Goal: Task Accomplishment & Management: Manage account settings

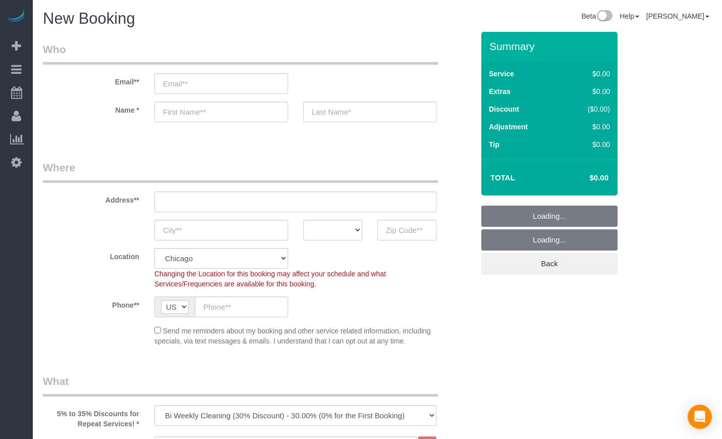
select select "512"
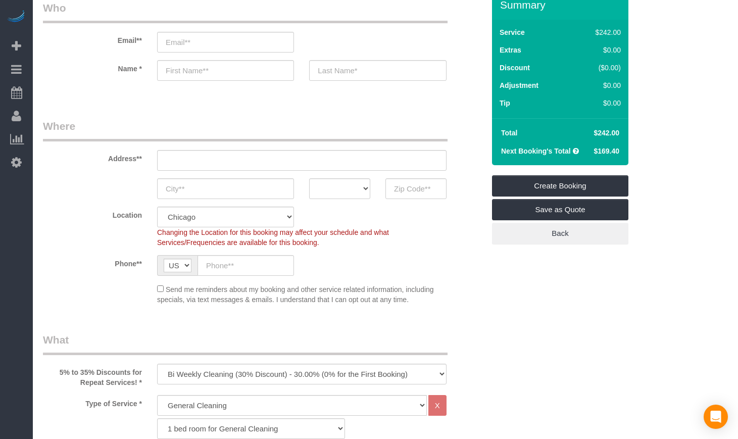
scroll to position [168, 0]
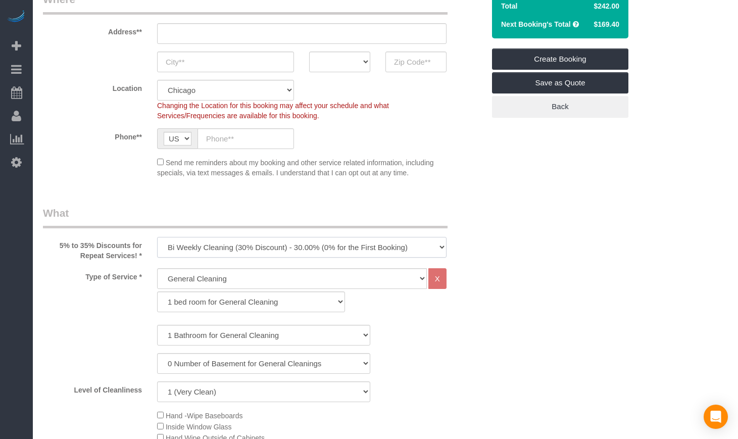
click at [287, 244] on select "One Time Cleaning Weekly Cleaning (35% Discount) - 35.00% (0% for the First Boo…" at bounding box center [301, 247] width 289 height 21
select select "object:1014"
click at [157, 237] on select "One Time Cleaning Weekly Cleaning (35% Discount) - 35.00% (0% for the First Boo…" at bounding box center [301, 247] width 289 height 21
click at [239, 283] on select "General Cleaning Deep Cleaning Move-in / Move-out Cleaning COUNTS Cleaning" at bounding box center [292, 278] width 270 height 21
select select "514"
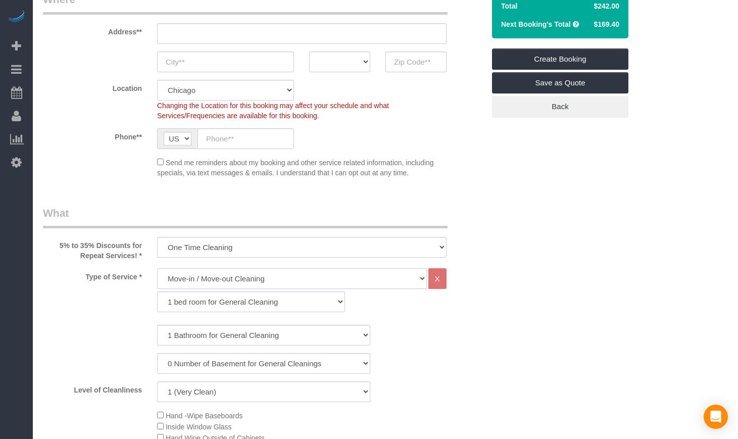
click at [157, 268] on select "General Cleaning Deep Cleaning Move-in / Move-out Cleaning COUNTS Cleaning" at bounding box center [292, 278] width 270 height 21
select select "296"
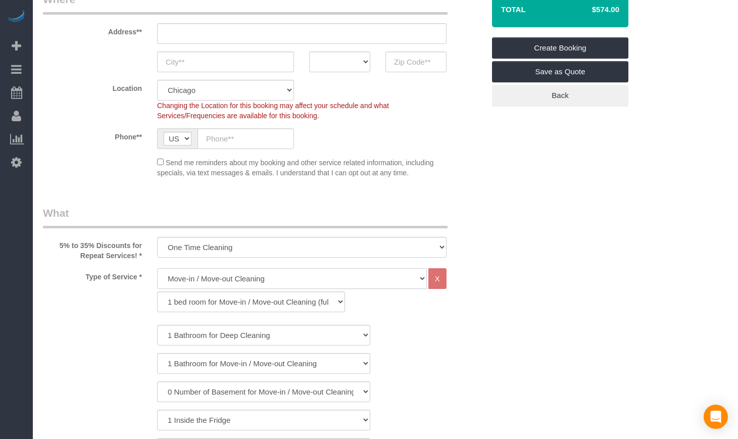
click at [379, 278] on select "General Cleaning Deep Cleaning Move-in / Move-out Cleaning COUNTS Cleaning" at bounding box center [292, 278] width 270 height 21
click at [323, 306] on select "1 bed room for Move-in / Move-out Cleaning (full scale) 2 bed room for Move-in …" at bounding box center [251, 301] width 188 height 21
click at [157, 291] on select "1 bed room for Move-in / Move-out Cleaning (full scale) 2 bed room for Move-in …" at bounding box center [251, 301] width 188 height 21
click at [287, 336] on select "1 Bathroom for Deep Cleaning 2 Bathroom for Deep Cleanings 3 Bathroom for Deep …" at bounding box center [263, 335] width 213 height 21
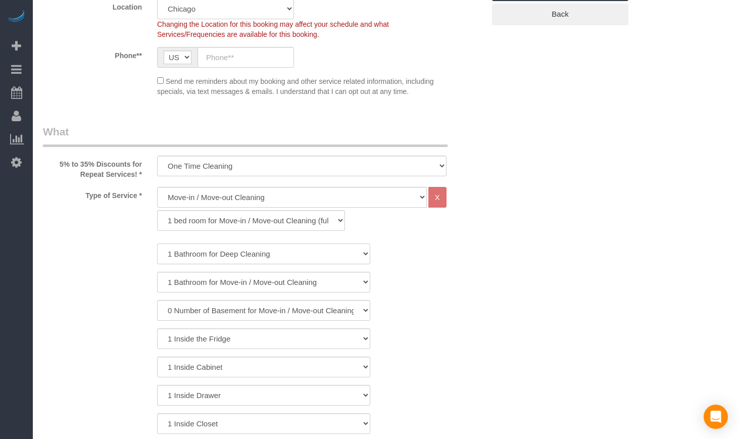
scroll to position [252, 0]
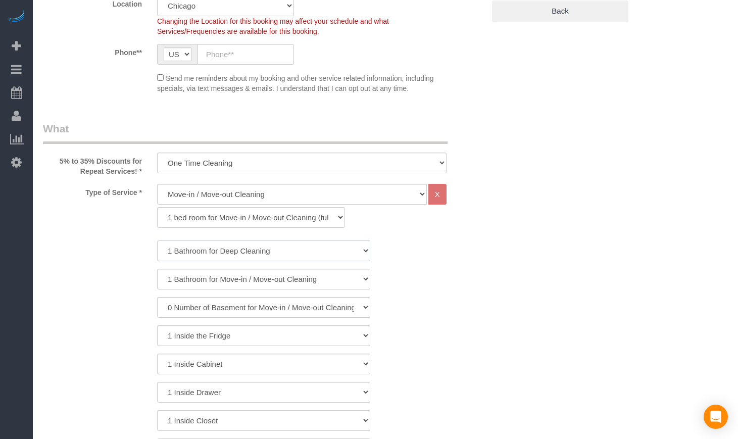
click at [296, 253] on select "1 Bathroom for Deep Cleaning 2 Bathroom for Deep Cleanings 3 Bathroom for Deep …" at bounding box center [263, 250] width 213 height 21
click at [157, 240] on select "1 Bathroom for Deep Cleaning 2 Bathroom for Deep Cleanings 3 Bathroom for Deep …" at bounding box center [263, 250] width 213 height 21
click at [335, 194] on select "General Cleaning Deep Cleaning Move-in / Move-out Cleaning COUNTS Cleaning" at bounding box center [292, 194] width 270 height 21
drag, startPoint x: 335, startPoint y: 194, endPoint x: 335, endPoint y: 187, distance: 7.1
click at [335, 191] on select "General Cleaning Deep Cleaning Move-in / Move-out Cleaning COUNTS Cleaning" at bounding box center [292, 194] width 270 height 21
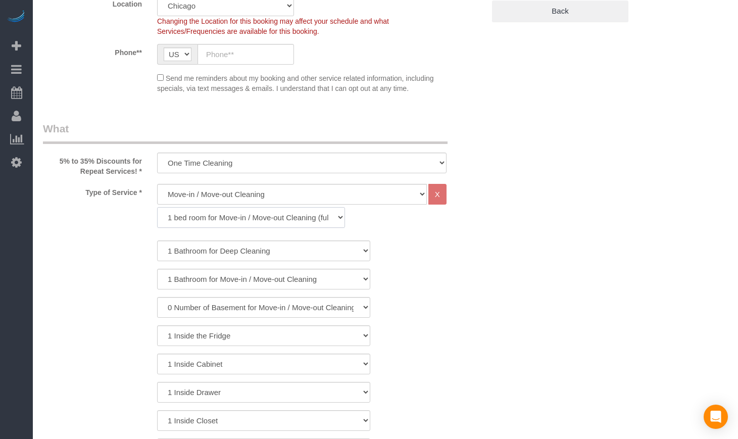
click at [308, 221] on select "1 bed room for Move-in / Move-out Cleaning (full scale) 2 bed room for Move-in …" at bounding box center [251, 217] width 188 height 21
click at [157, 207] on select "1 bed room for Move-in / Move-out Cleaning (full scale) 2 bed room for Move-in …" at bounding box center [251, 217] width 188 height 21
click at [275, 212] on select "1 bed room for Move-in / Move-out Cleaning (full scale) 2 bed room for Move-in …" at bounding box center [251, 217] width 188 height 21
click at [253, 250] on select "1 Bathroom for Deep Cleaning 2 Bathroom for Deep Cleanings 3 Bathroom for Deep …" at bounding box center [263, 250] width 213 height 21
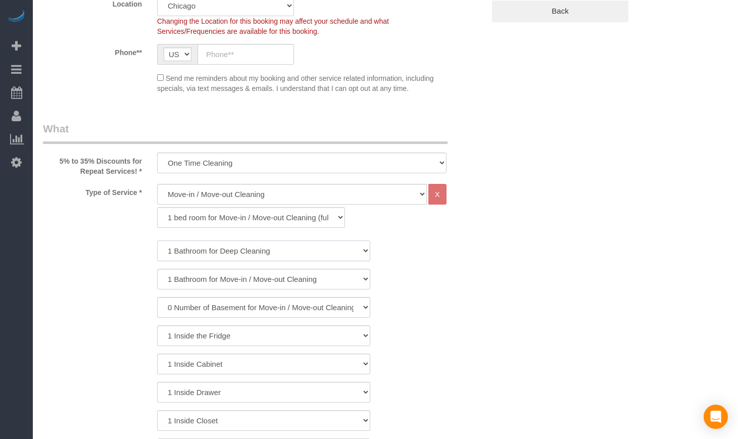
click at [253, 250] on select "1 Bathroom for Deep Cleaning 2 Bathroom for Deep Cleanings 3 Bathroom for Deep …" at bounding box center [263, 250] width 213 height 21
drag, startPoint x: 242, startPoint y: 282, endPoint x: 237, endPoint y: 285, distance: 5.9
click at [242, 282] on select "1 Bathroom for Move-in / Move-out Cleaning 2 Bathroom for Move-in / Move-out Cl…" at bounding box center [263, 279] width 213 height 21
click at [233, 283] on select "1 Bathroom for Move-in / Move-out Cleaning 2 Bathroom for Move-in / Move-out Cl…" at bounding box center [263, 279] width 213 height 21
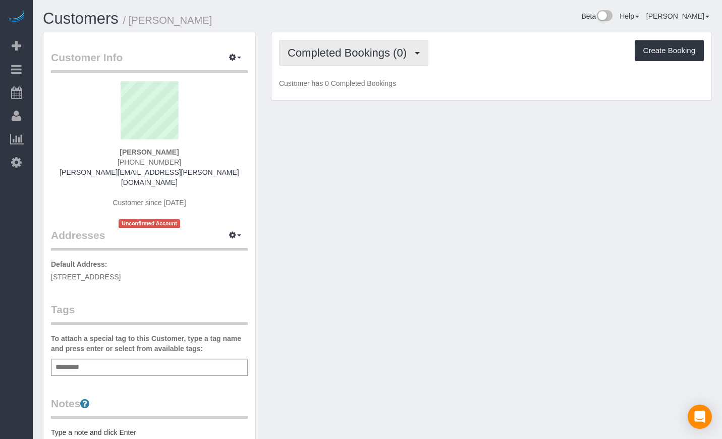
click at [329, 59] on button "Completed Bookings (0)" at bounding box center [353, 53] width 149 height 26
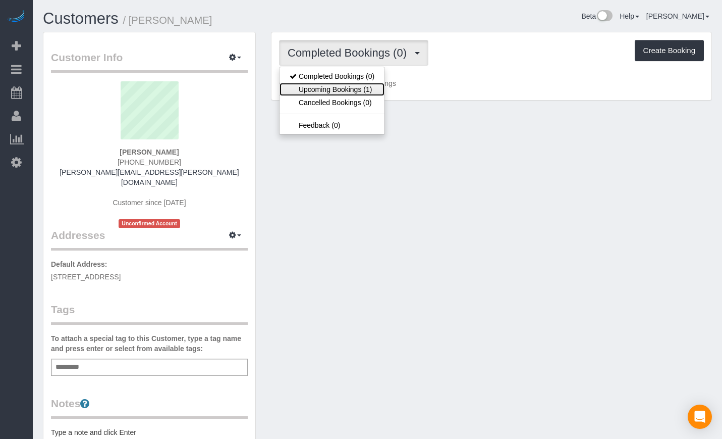
click at [330, 94] on link "Upcoming Bookings (1)" at bounding box center [332, 89] width 105 height 13
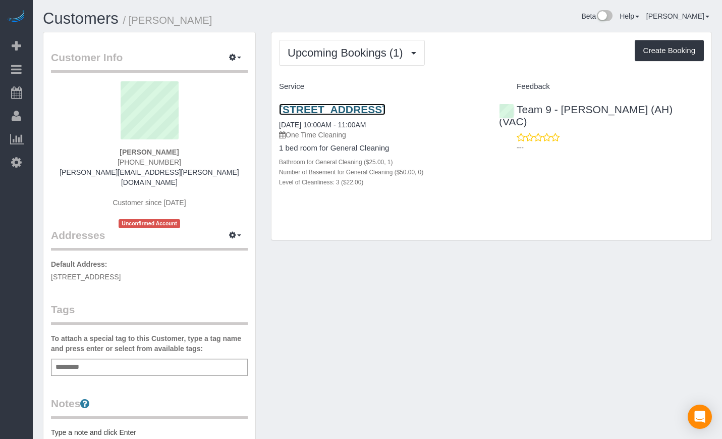
click at [329, 112] on link "1107 W Hawthorne St Apt 1b, Arlington Heights, IL 60005" at bounding box center [332, 109] width 107 height 12
click at [64, 13] on link "Customers" at bounding box center [81, 19] width 76 height 18
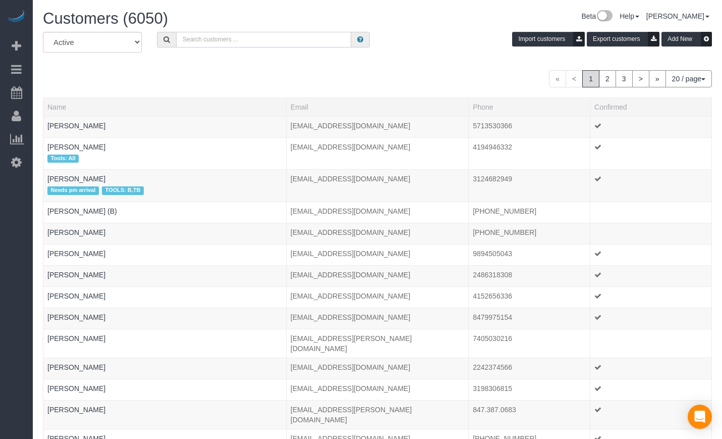
click at [249, 42] on input "text" at bounding box center [263, 40] width 175 height 16
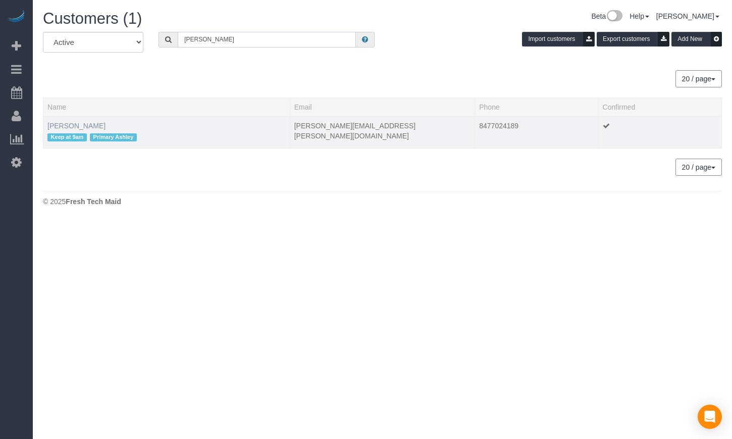
type input "anthony chambers"
click at [87, 125] on link "Anthony Chambers" at bounding box center [76, 126] width 58 height 8
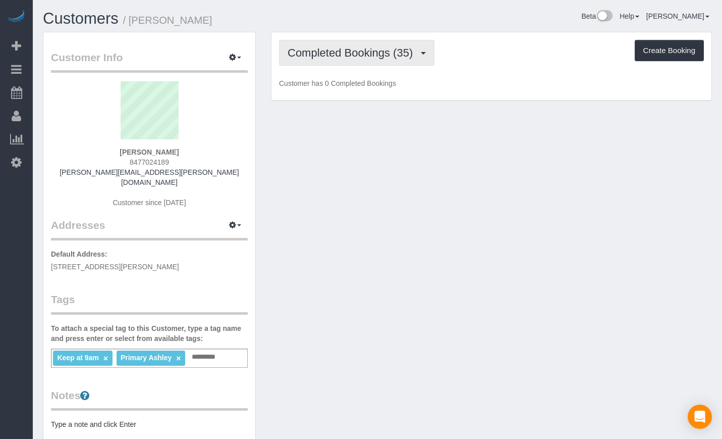
click at [344, 62] on button "Completed Bookings (35)" at bounding box center [356, 53] width 155 height 26
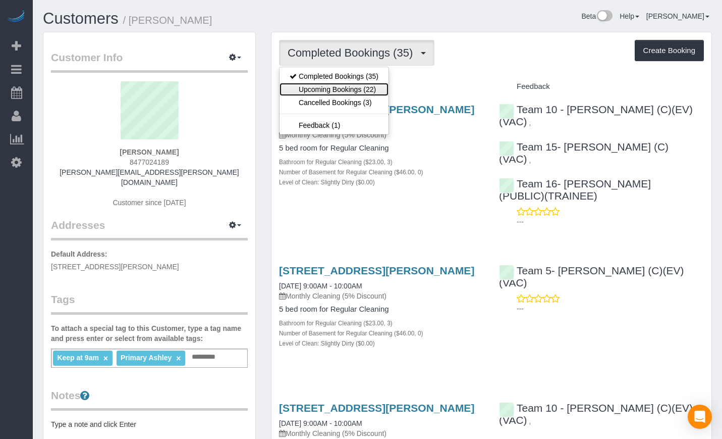
click at [345, 86] on link "Upcoming Bookings (22)" at bounding box center [334, 89] width 109 height 13
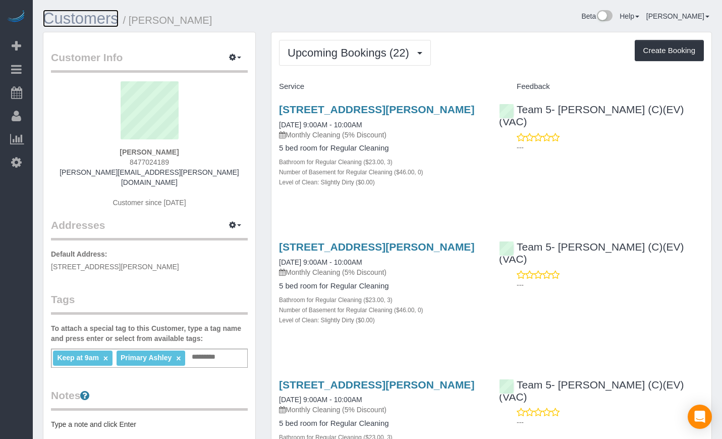
click at [84, 20] on link "Customers" at bounding box center [81, 19] width 76 height 18
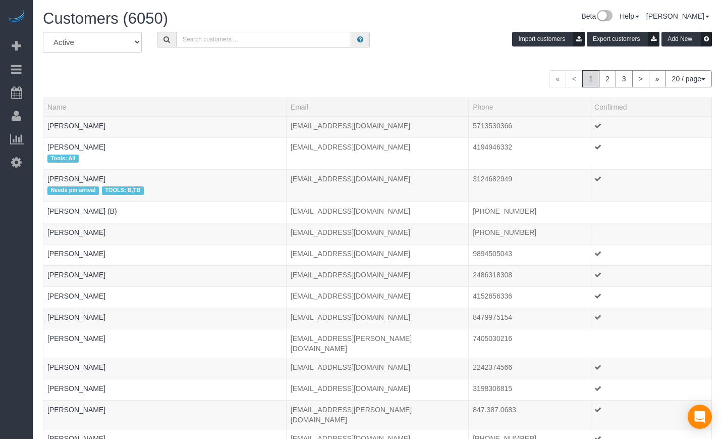
click at [228, 39] on input "text" at bounding box center [263, 40] width 175 height 16
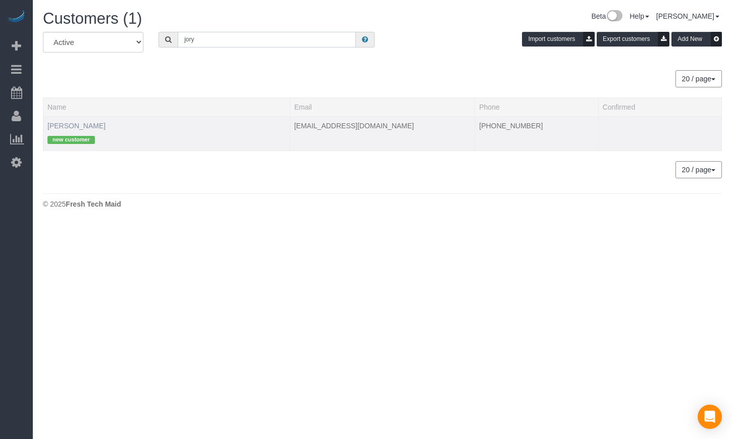
type input "jory"
click at [57, 124] on link "Jory Hoffman" at bounding box center [76, 126] width 58 height 8
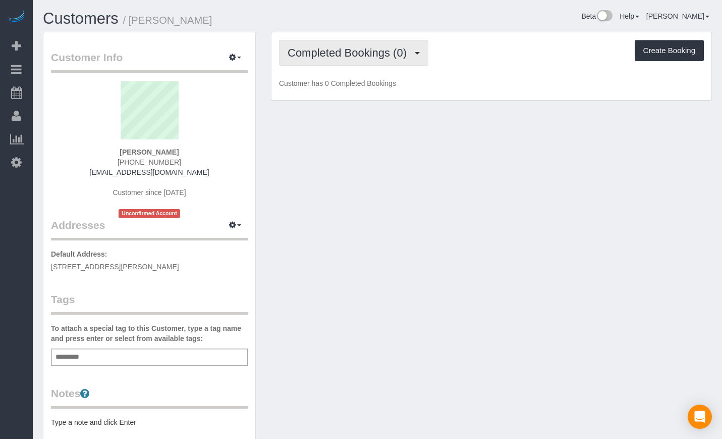
click at [329, 61] on button "Completed Bookings (0)" at bounding box center [353, 53] width 149 height 26
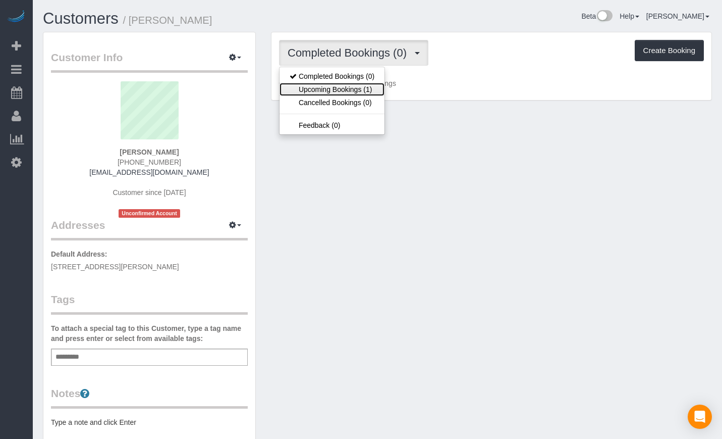
click at [329, 91] on link "Upcoming Bookings (1)" at bounding box center [332, 89] width 105 height 13
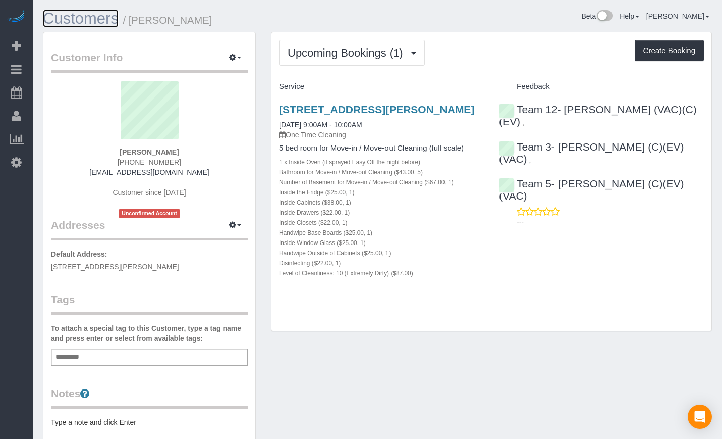
click at [83, 16] on link "Customers" at bounding box center [81, 19] width 76 height 18
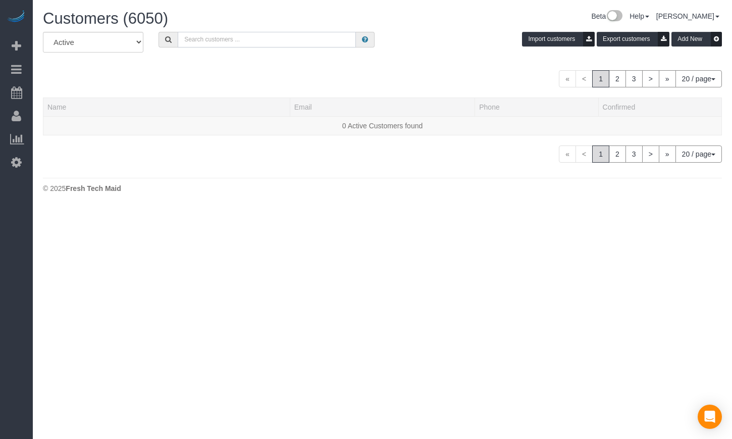
click at [243, 42] on input "text" at bounding box center [267, 40] width 178 height 16
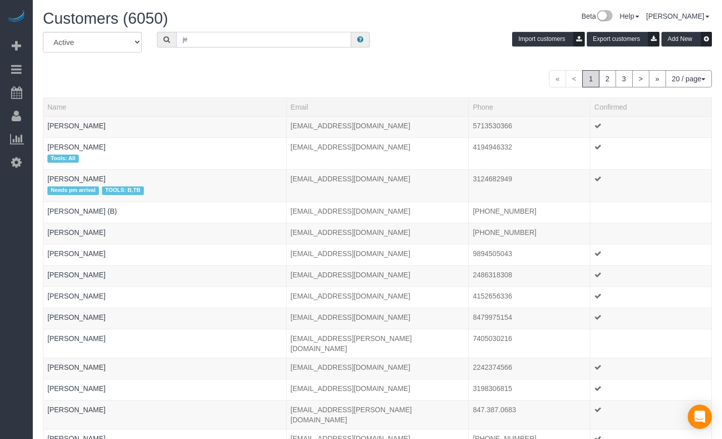
type input "j"
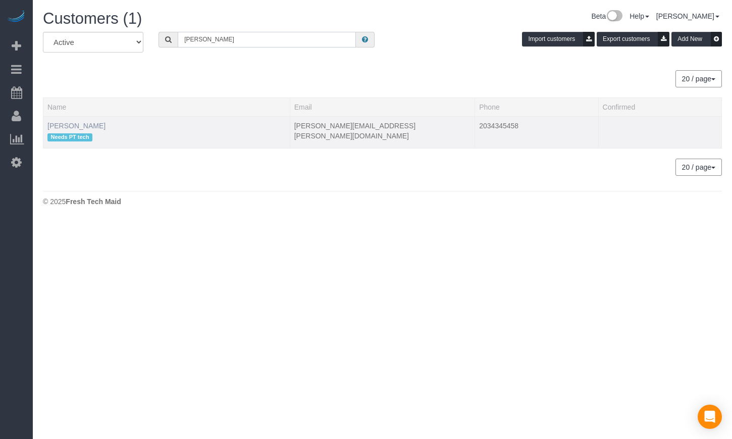
type input "keith ruskin"
click at [69, 124] on link "Keith Ruskin" at bounding box center [76, 126] width 58 height 8
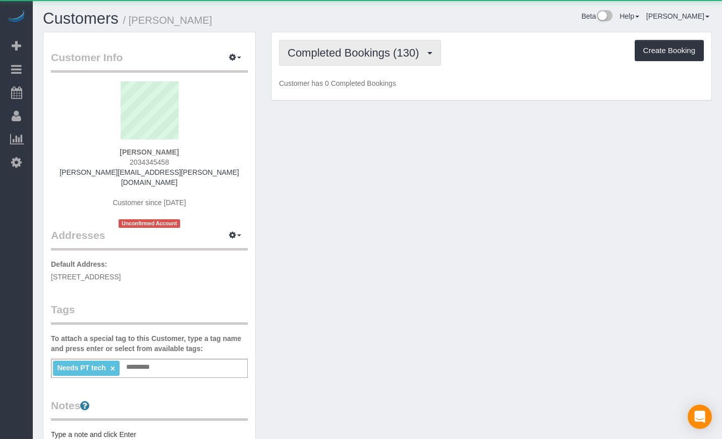
click at [307, 52] on span "Completed Bookings (130)" at bounding box center [356, 52] width 136 height 13
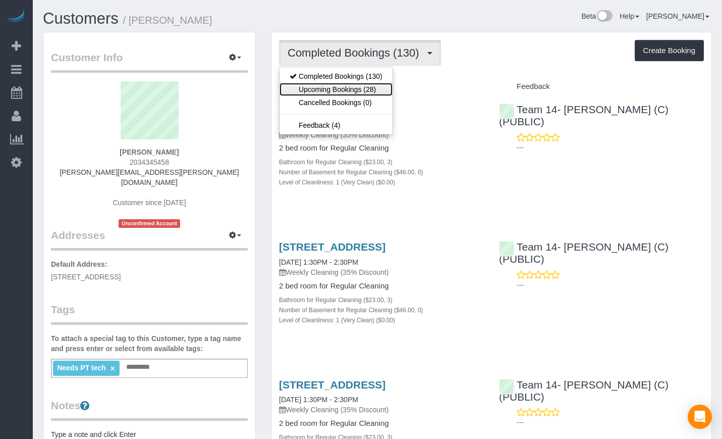
click at [350, 88] on link "Upcoming Bookings (28)" at bounding box center [336, 89] width 113 height 13
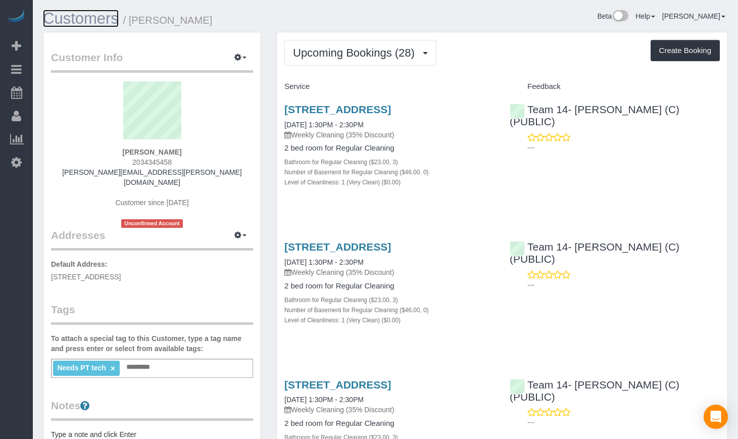
click at [79, 15] on link "Customers" at bounding box center [81, 19] width 76 height 18
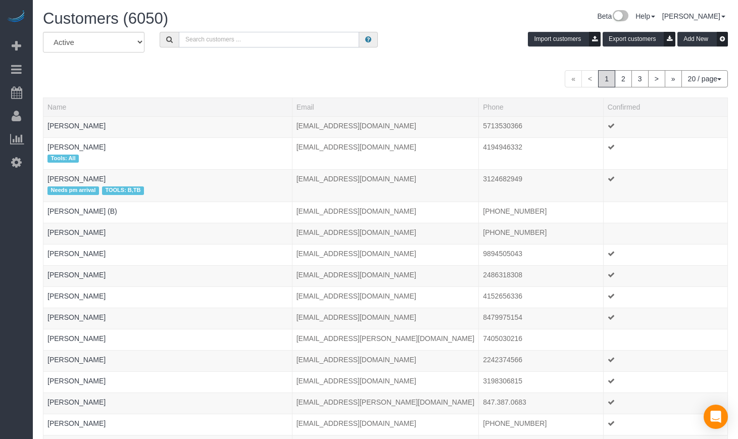
click at [215, 36] on input "text" at bounding box center [269, 40] width 180 height 16
type input "Emily Di Giulio"
click at [163, 37] on span at bounding box center [169, 40] width 19 height 16
click at [166, 37] on span at bounding box center [169, 40] width 19 height 16
click at [167, 38] on icon at bounding box center [169, 39] width 7 height 7
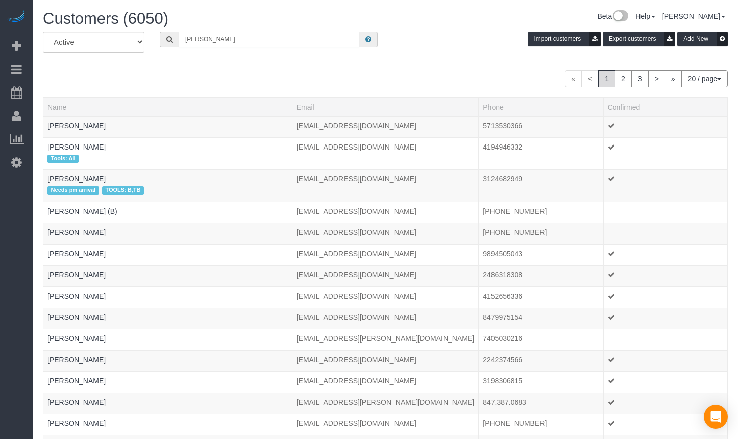
click at [292, 42] on input "Emily Di Giulio" at bounding box center [269, 40] width 180 height 16
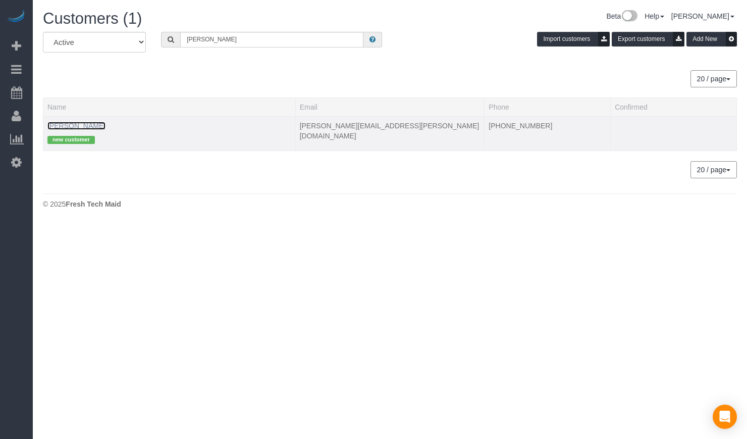
click at [80, 122] on link "Emily Di Giulio" at bounding box center [76, 126] width 58 height 8
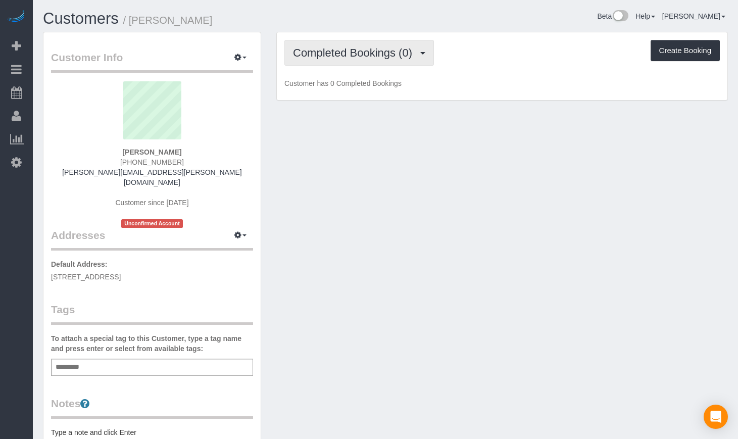
click at [375, 47] on span "Completed Bookings (0)" at bounding box center [355, 52] width 124 height 13
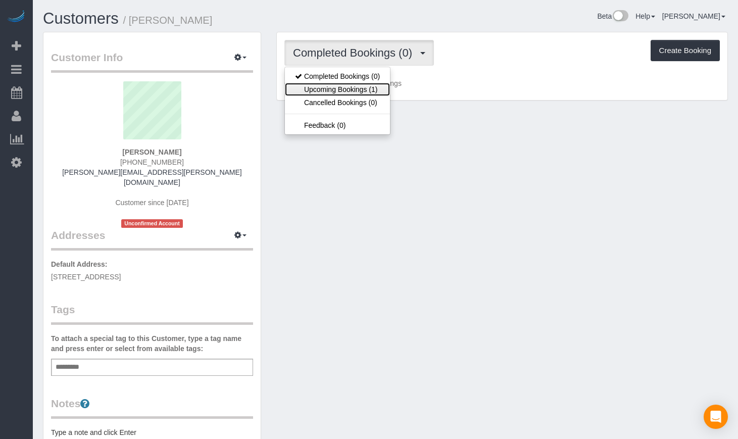
click at [363, 84] on link "Upcoming Bookings (1)" at bounding box center [337, 89] width 105 height 13
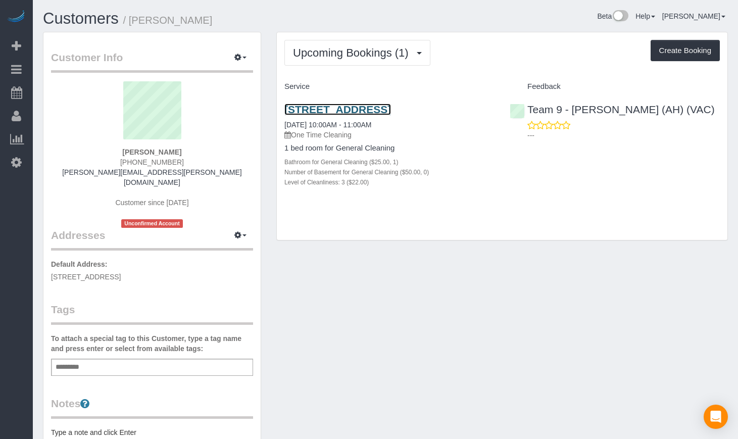
click at [340, 112] on link "1107 W Hawthorne St Apt 1b, Arlington Heights, IL 60005" at bounding box center [337, 109] width 107 height 12
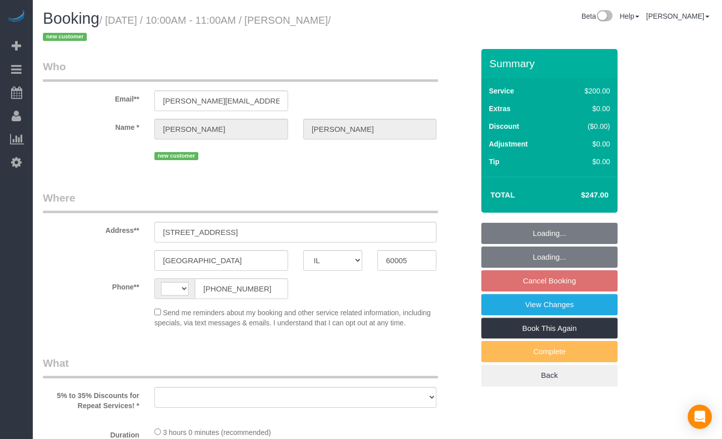
select select "IL"
select select "string:US"
select select "object:587"
select select "string:fspay-cd651fa6-2951-484e-a27e-f9d73875125e"
select select "number:1"
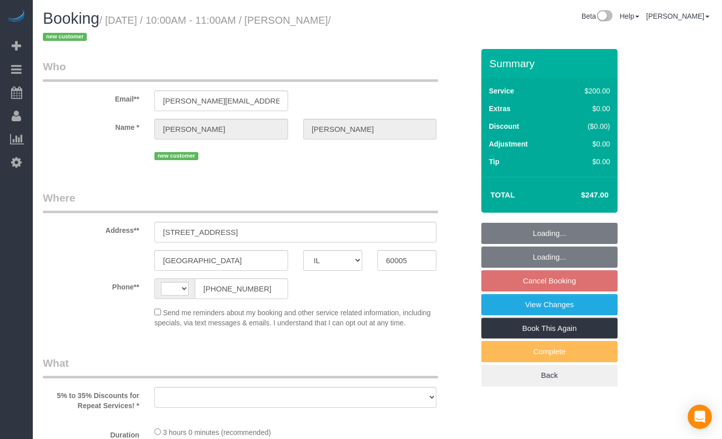
select select "number:58"
select select "number:139"
select select "number:107"
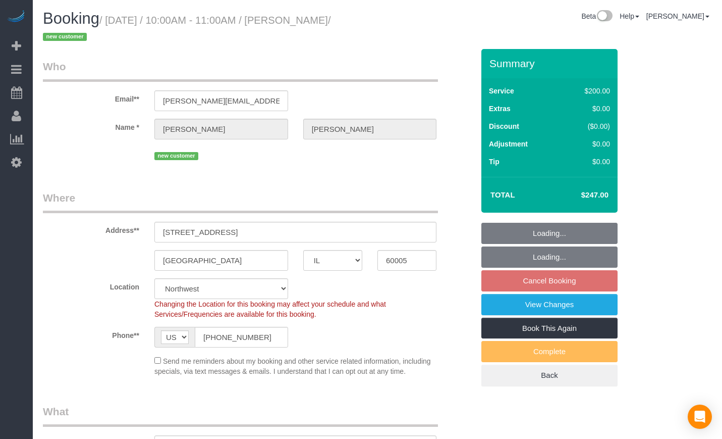
select select "512"
select select "3"
select select "object:1040"
select select "3"
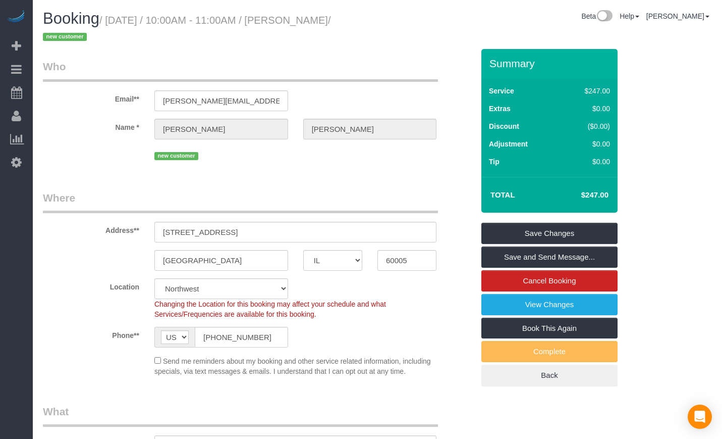
drag, startPoint x: 68, startPoint y: 36, endPoint x: 310, endPoint y: 23, distance: 242.7
click at [310, 23] on small "/ September 11, 2025 / 10:00AM - 11:00AM / Emily Di Giulio / new customer" at bounding box center [187, 29] width 288 height 28
copy small "Emily Di Giulio"
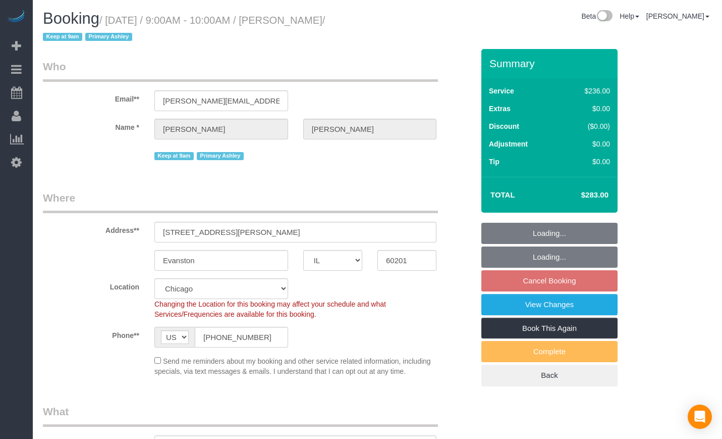
select select "IL"
select select "number:1"
select select "number:65"
select select "number:139"
select select "number:104"
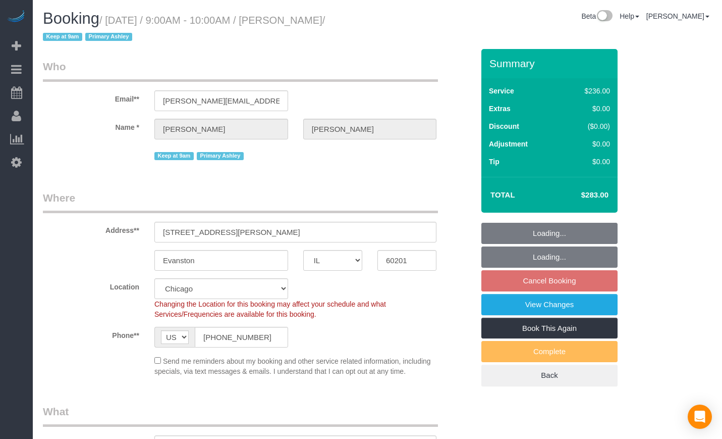
select select "object:1061"
select select "512"
select select "3"
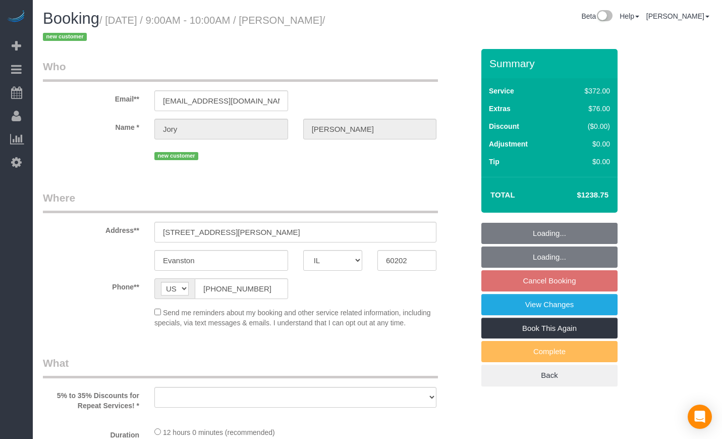
select select "IL"
select select "number:1"
select select "number:69"
select select "number:139"
select select "number:104"
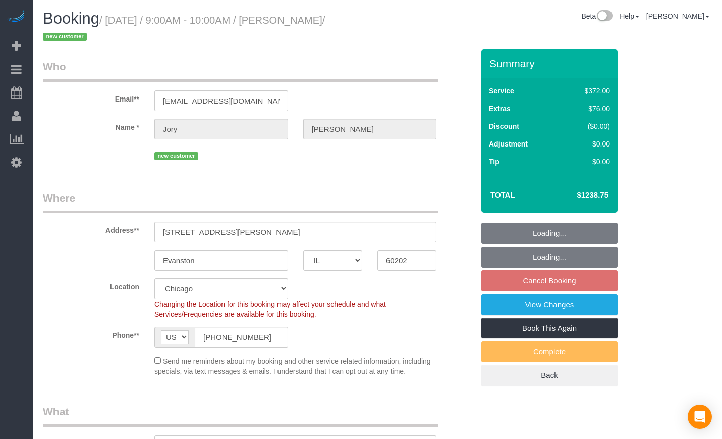
select select "object:1117"
select select "514"
select select "5"
select select "1"
select select "10"
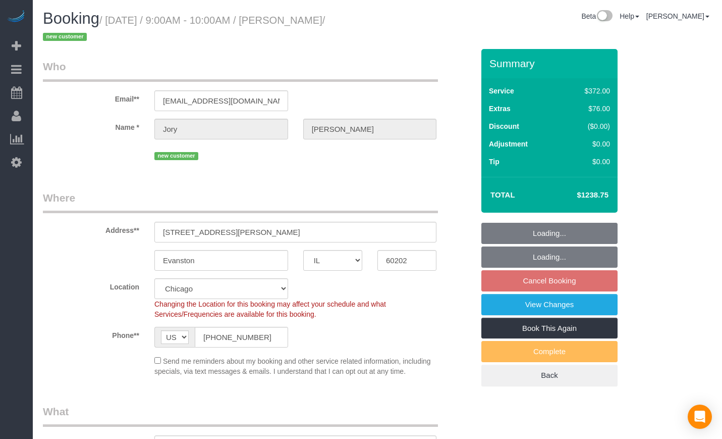
select select "spot1"
select select "5"
select select "1"
select select "10"
drag, startPoint x: 611, startPoint y: 191, endPoint x: 562, endPoint y: 191, distance: 48.5
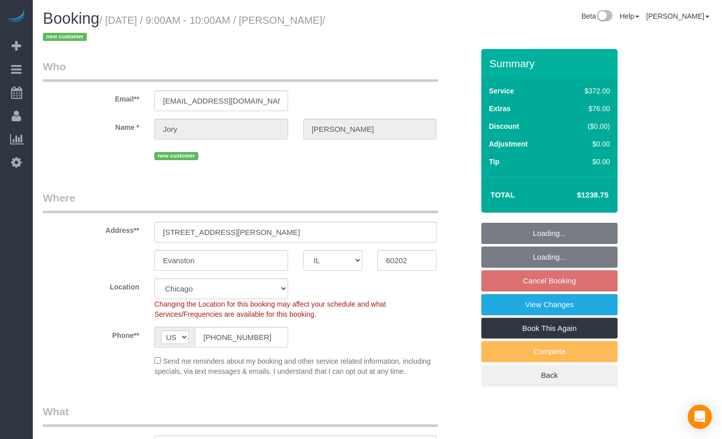
click at [562, 191] on td "$1238.75" at bounding box center [578, 194] width 69 height 25
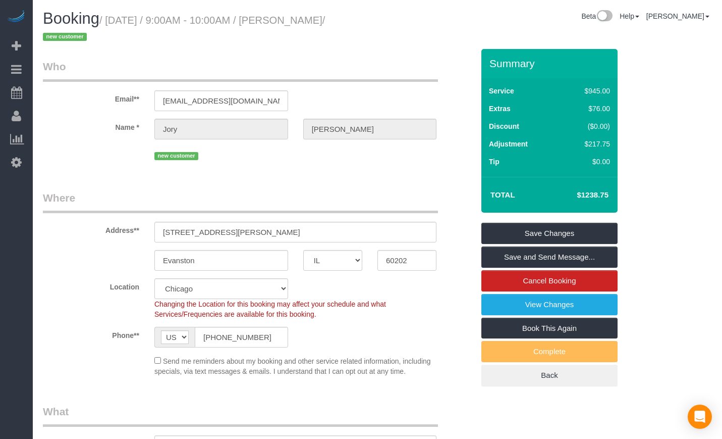
copy h4 "$1238.75"
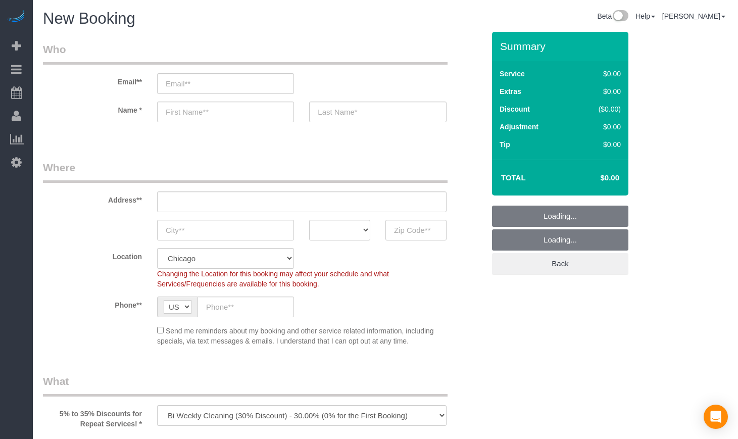
select select "object:777"
select select "512"
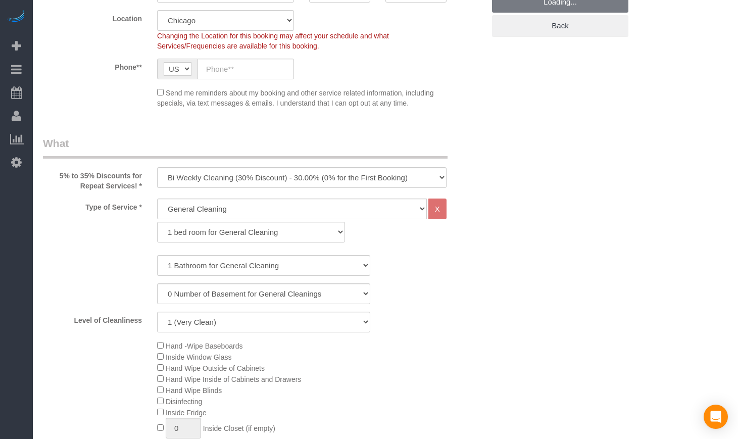
scroll to position [252, 0]
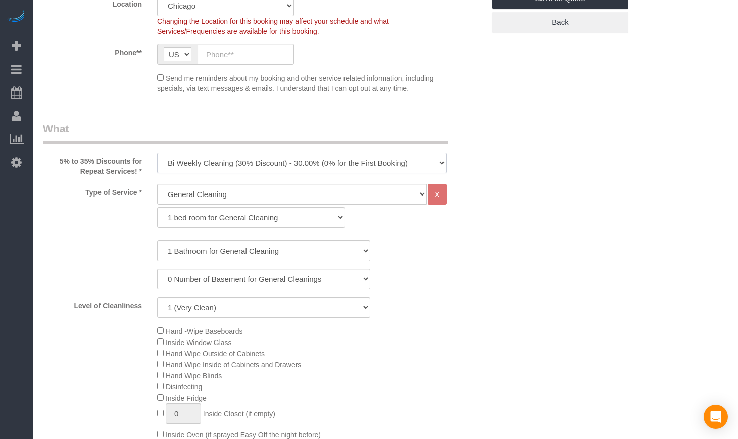
click at [233, 164] on select "One Time Cleaning Weekly Cleaning (35% Discount) - 35.00% (0% for the First Boo…" at bounding box center [301, 162] width 289 height 21
click at [219, 162] on select "One Time Cleaning Weekly Cleaning (35% Discount) - 35.00% (0% for the First Boo…" at bounding box center [301, 162] width 289 height 21
select select "object:778"
click at [157, 152] on select "One Time Cleaning Weekly Cleaning (35% Discount) - 35.00% (0% for the First Boo…" at bounding box center [301, 162] width 289 height 21
click at [207, 190] on select "General Cleaning Deep Cleaning Move-in / Move-out Cleaning COUNTS Cleaning" at bounding box center [292, 194] width 270 height 21
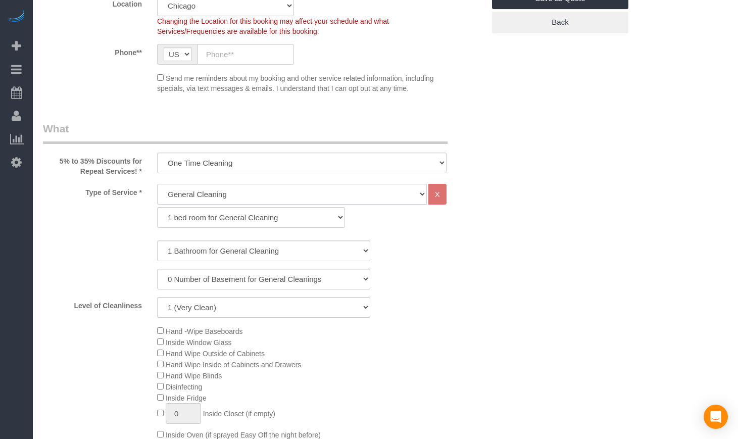
select select "514"
click at [157, 184] on select "General Cleaning Deep Cleaning Move-in / Move-out Cleaning COUNTS Cleaning" at bounding box center [292, 194] width 270 height 21
select select "296"
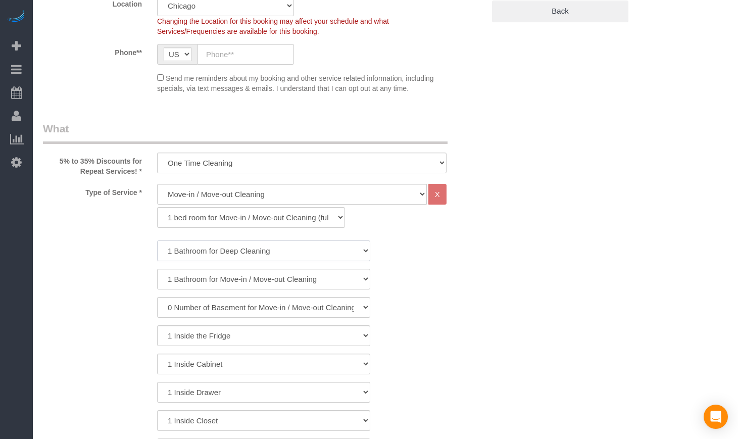
click at [231, 250] on select "1 Bathroom for Deep Cleaning 2 Bathroom for Deep Cleanings 3 Bathroom for Deep …" at bounding box center [263, 250] width 213 height 21
click at [249, 214] on select "1 bed room for Move-in / Move-out Cleaning (full scale) 2 bed room for Move-in …" at bounding box center [251, 217] width 188 height 21
click at [157, 207] on select "1 bed room for Move-in / Move-out Cleaning (full scale) 2 bed room for Move-in …" at bounding box center [251, 217] width 188 height 21
click at [223, 253] on select "1 Bathroom for Deep Cleaning 2 Bathroom for Deep Cleanings 3 Bathroom for Deep …" at bounding box center [263, 250] width 213 height 21
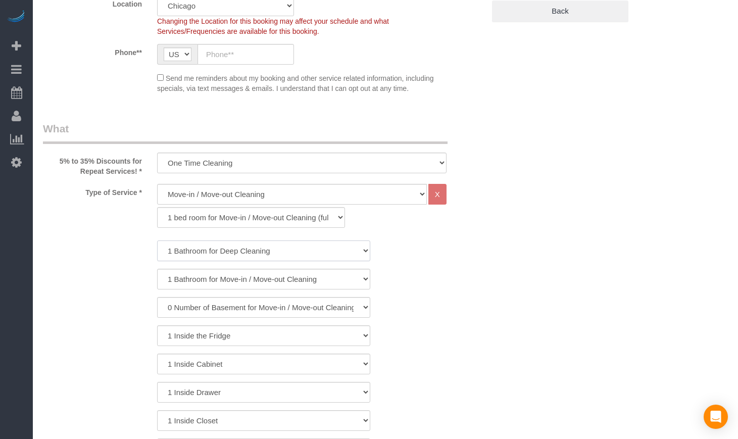
click at [223, 253] on select "1 Bathroom for Deep Cleaning 2 Bathroom for Deep Cleanings 3 Bathroom for Deep …" at bounding box center [263, 250] width 213 height 21
click at [223, 277] on select "1 Bathroom for Move-in / Move-out Cleaning 2 Bathroom for Move-in / Move-out Cl…" at bounding box center [263, 279] width 213 height 21
click at [157, 269] on select "1 Bathroom for Move-in / Move-out Cleaning 2 Bathroom for Move-in / Move-out Cl…" at bounding box center [263, 279] width 213 height 21
click at [234, 201] on select "General Cleaning Deep Cleaning Move-in / Move-out Cleaning COUNTS Cleaning" at bounding box center [292, 194] width 270 height 21
select select "513"
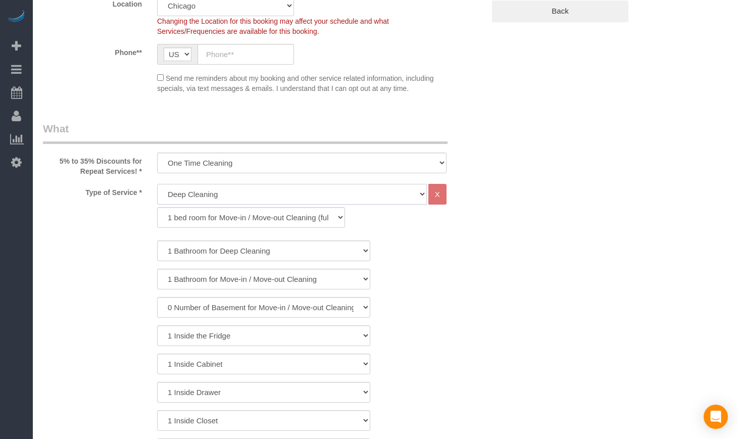
click at [157, 184] on select "General Cleaning Deep Cleaning Move-in / Move-out Cleaning COUNTS Cleaning" at bounding box center [292, 194] width 270 height 21
select select "291"
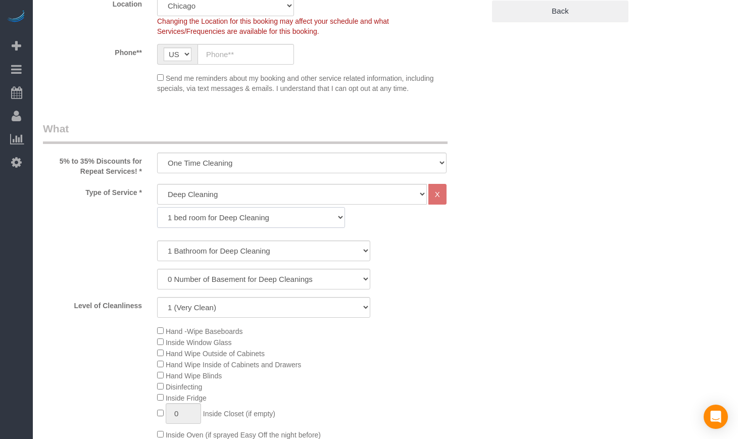
click at [243, 218] on select "1 bed room for Deep Cleaning 2 bed room for Deep Cleaning 3 bed room for Deep C…" at bounding box center [251, 217] width 188 height 21
click at [157, 207] on select "1 bed room for Deep Cleaning 2 bed room for Deep Cleaning 3 bed room for Deep C…" at bounding box center [251, 217] width 188 height 21
click at [206, 248] on select "1 Bathroom for Deep Cleaning 2 Bathroom for Deep Cleanings 3 Bathroom for Deep …" at bounding box center [263, 250] width 213 height 21
click at [157, 240] on select "1 Bathroom for Deep Cleaning 2 Bathroom for Deep Cleanings 3 Bathroom for Deep …" at bounding box center [263, 250] width 213 height 21
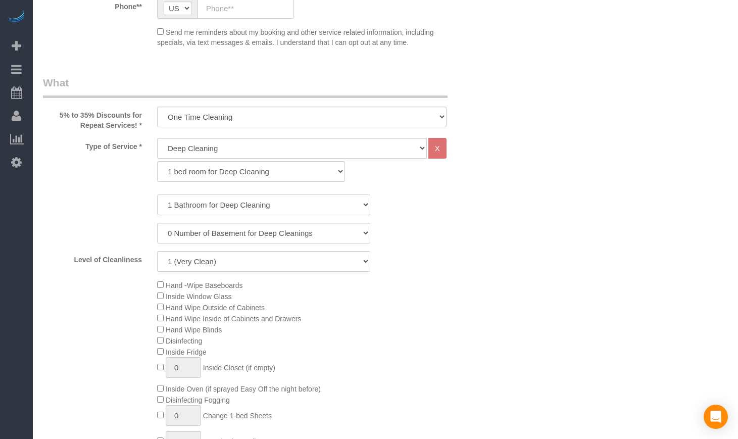
scroll to position [337, 0]
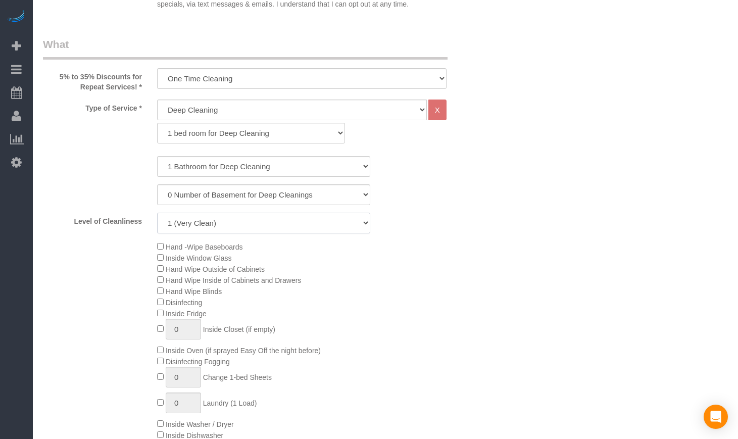
click at [257, 218] on select "1 (Very Clean) 2 3 4 5 (Average Condition) 6 7 8 9 10 (Extremely Dirty)" at bounding box center [263, 223] width 213 height 21
click at [218, 222] on select "1 (Very Clean) 2 3 4 5 (Average Condition) 6 7 8 9 10 (Extremely Dirty)" at bounding box center [263, 223] width 213 height 21
select select "4"
click at [157, 213] on select "1 (Very Clean) 2 3 4 5 (Average Condition) 6 7 8 9 10 (Extremely Dirty)" at bounding box center [263, 223] width 213 height 21
click at [394, 288] on div "Hand -Wipe Baseboards Inside Window Glass Hand Wipe Outside of Cabinets Hand Wi…" at bounding box center [320, 352] width 342 height 222
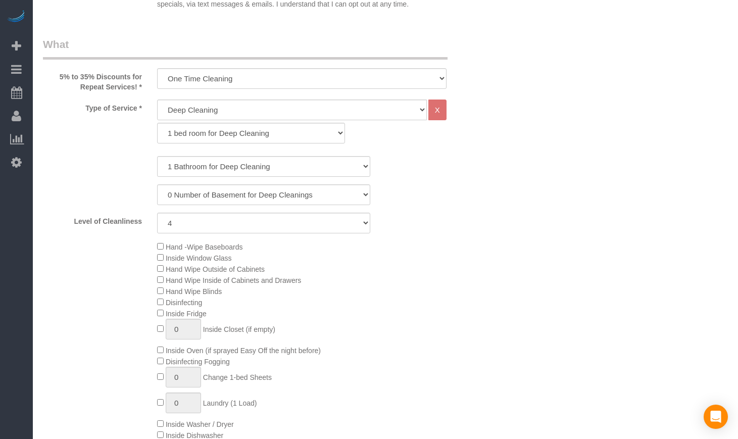
click at [99, 250] on div "Hand -Wipe Baseboards Inside Window Glass Hand Wipe Outside of Cabinets Hand Wi…" at bounding box center [263, 352] width 456 height 222
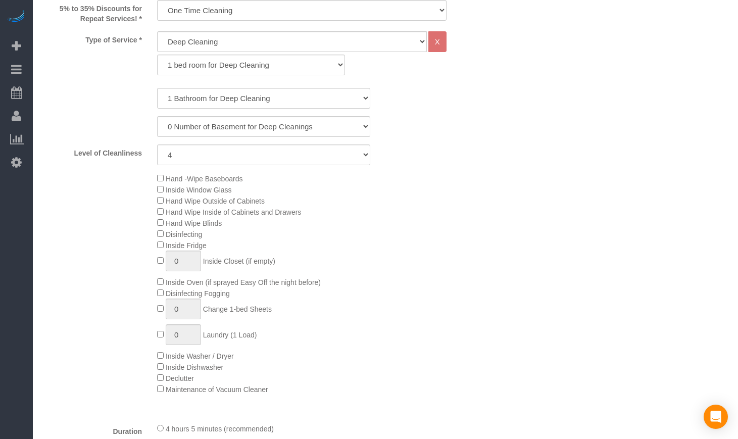
scroll to position [421, 0]
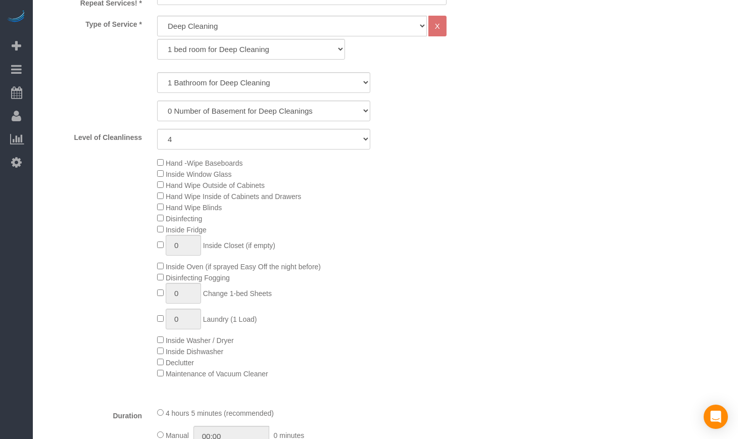
drag, startPoint x: 135, startPoint y: 154, endPoint x: 368, endPoint y: 370, distance: 317.3
click at [368, 370] on div "Type of Service * General Cleaning Deep Cleaning Move-in / Move-out Cleaning CO…" at bounding box center [263, 207] width 441 height 383
click at [311, 373] on div "Hand -Wipe Baseboards Inside Window Glass Hand Wipe Outside of Cabinets Hand Wi…" at bounding box center [320, 268] width 342 height 222
drag, startPoint x: 170, startPoint y: 160, endPoint x: 253, endPoint y: 169, distance: 83.7
click at [253, 169] on div "Hand -Wipe Baseboards Inside Window Glass Hand Wipe Outside of Cabinets Hand Wi…" at bounding box center [320, 268] width 342 height 222
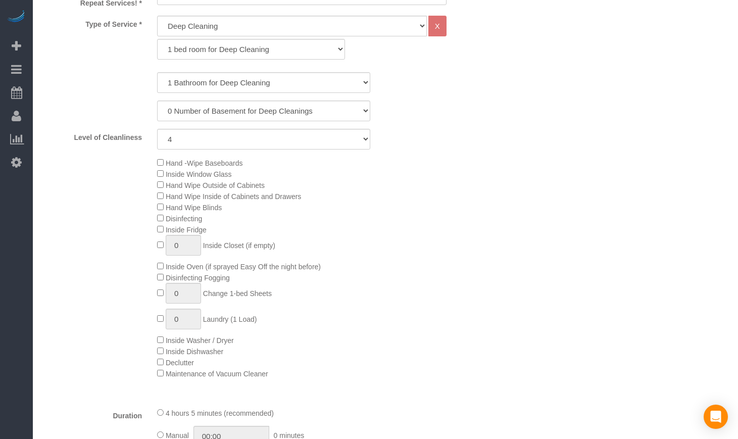
click at [286, 172] on div "Hand -Wipe Baseboards Inside Window Glass Hand Wipe Outside of Cabinets Hand Wi…" at bounding box center [320, 268] width 342 height 222
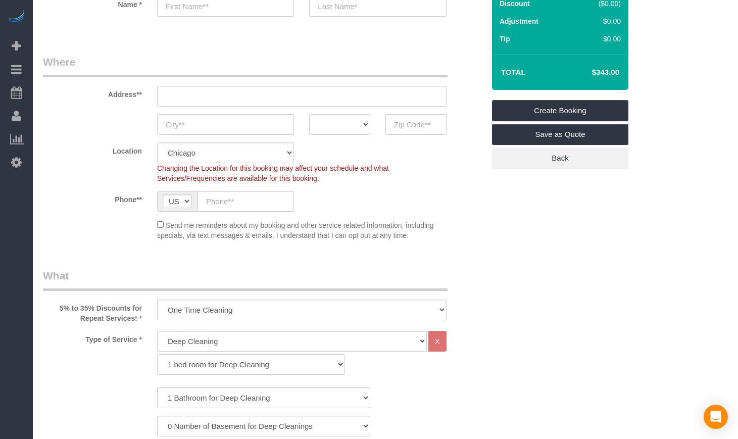
scroll to position [84, 0]
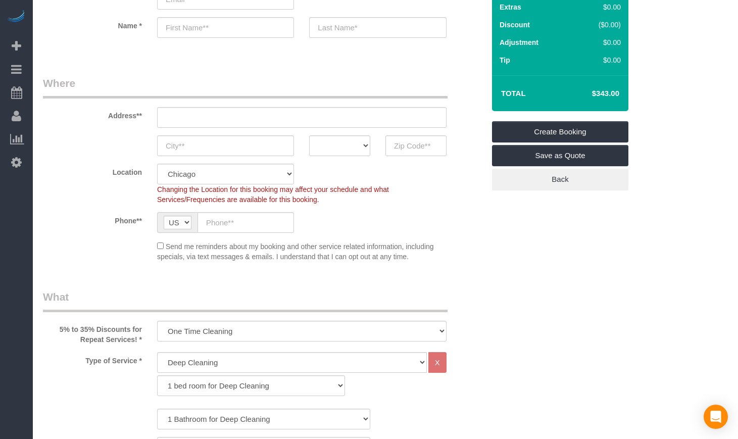
click at [290, 336] on select "One Time Cleaning Weekly Cleaning (35% Discount) - 35.00% (0% for the First Boo…" at bounding box center [301, 331] width 289 height 21
drag, startPoint x: 284, startPoint y: 333, endPoint x: 282, endPoint y: 327, distance: 7.0
click at [284, 333] on select "One Time Cleaning Weekly Cleaning (35% Discount) - 35.00% (0% for the First Boo…" at bounding box center [301, 331] width 289 height 21
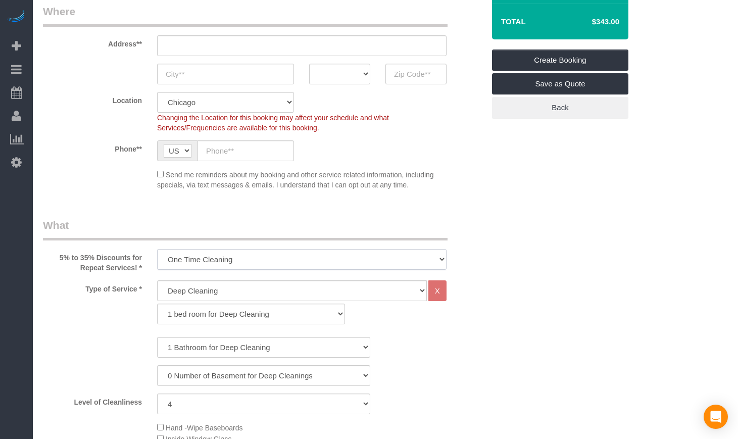
scroll to position [252, 0]
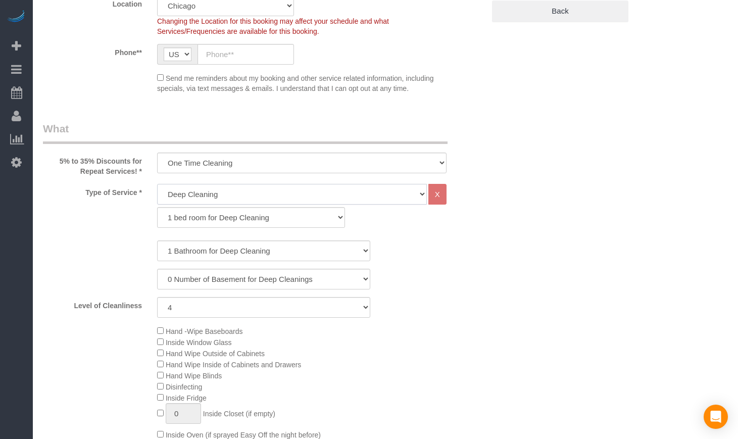
click at [224, 202] on select "General Cleaning Deep Cleaning Move-in / Move-out Cleaning COUNTS Cleaning" at bounding box center [292, 194] width 270 height 21
select select "512"
click at [157, 184] on select "General Cleaning Deep Cleaning Move-in / Move-out Cleaning COUNTS Cleaning" at bounding box center [292, 194] width 270 height 21
select select "286"
select select "4"
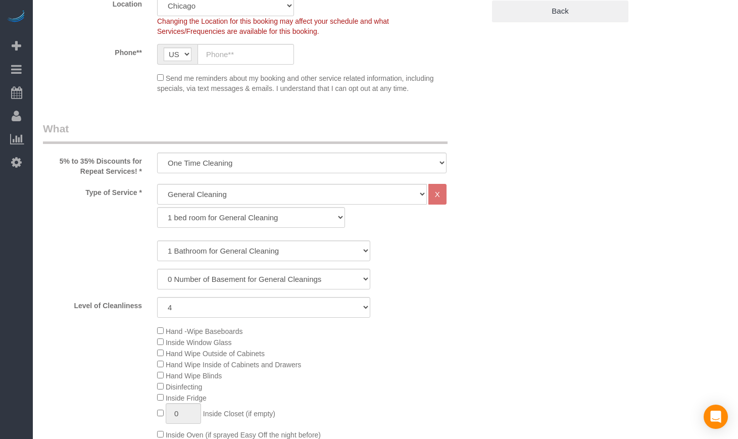
click at [473, 324] on div "Type of Service * General Cleaning Deep Cleaning Move-in / Move-out Cleaning CO…" at bounding box center [263, 375] width 441 height 383
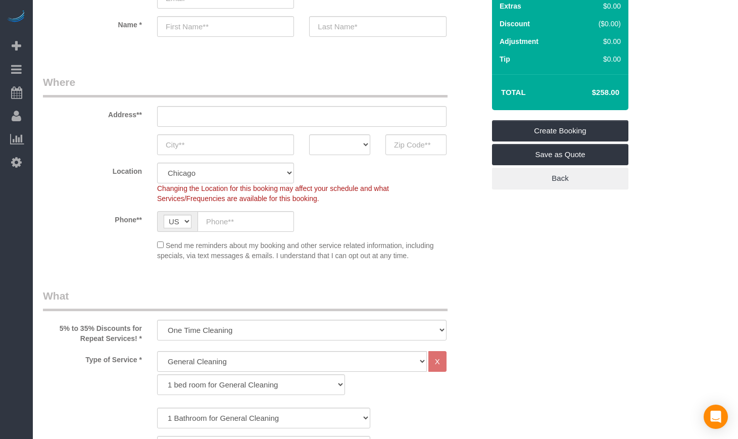
scroll to position [84, 0]
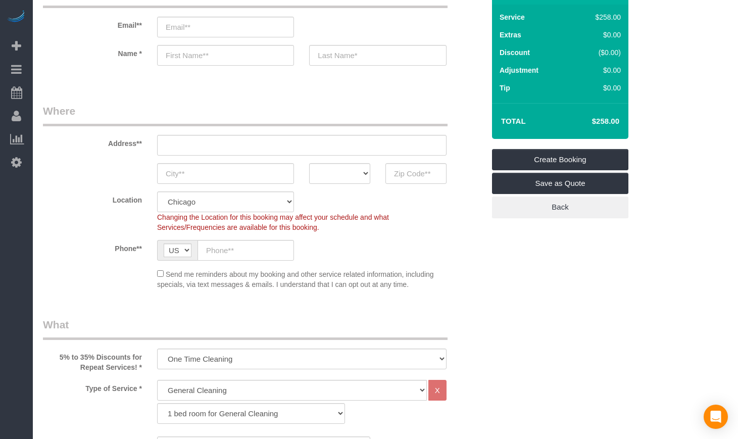
scroll to position [168, 0]
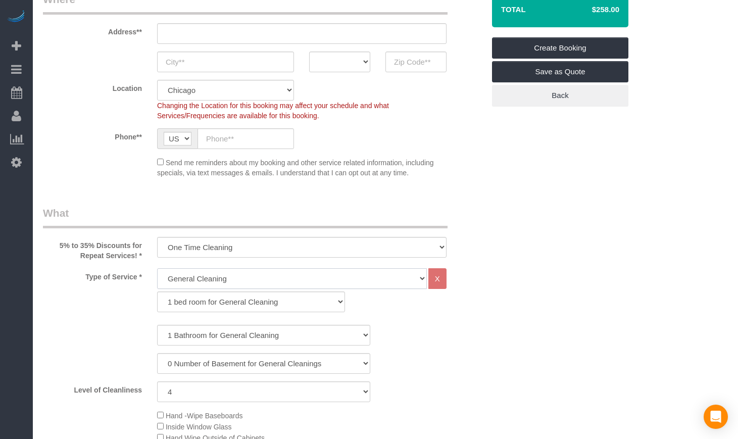
click at [233, 278] on select "General Cleaning Deep Cleaning Move-in / Move-out Cleaning COUNTS Cleaning" at bounding box center [292, 278] width 270 height 21
select select "514"
click at [157, 268] on select "General Cleaning Deep Cleaning Move-in / Move-out Cleaning COUNTS Cleaning" at bounding box center [292, 278] width 270 height 21
select select "4"
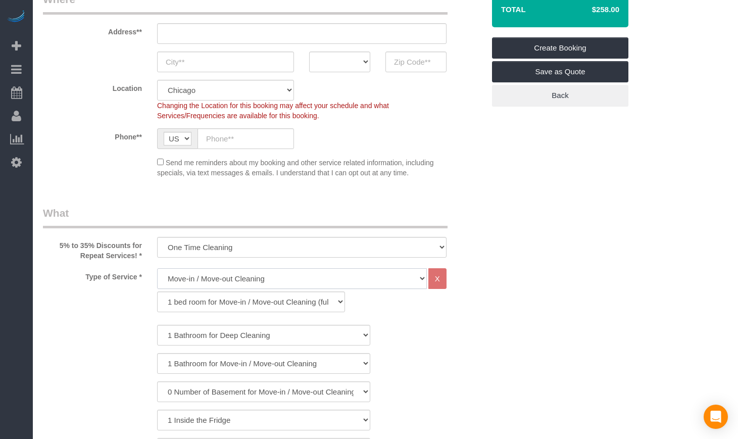
select select "296"
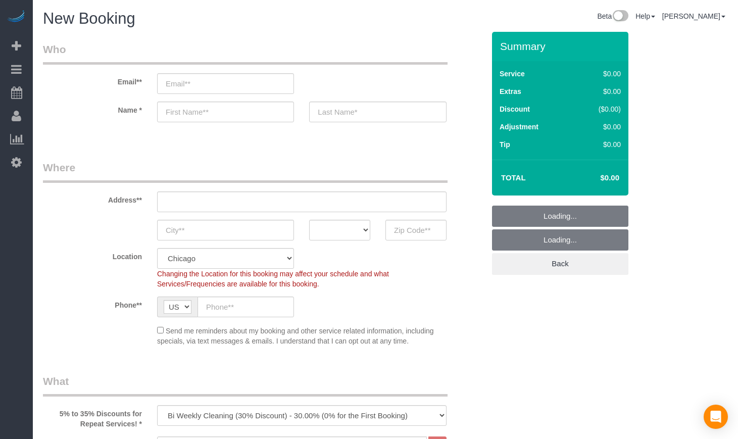
select select "512"
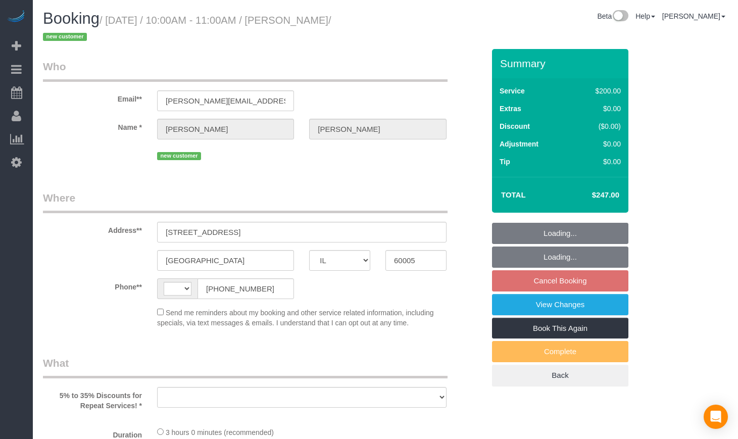
select select "IL"
select select "string:[GEOGRAPHIC_DATA]"
select select "object:589"
select select "string:fspay-cd651fa6-2951-484e-a27e-f9d73875125e"
select select "number:1"
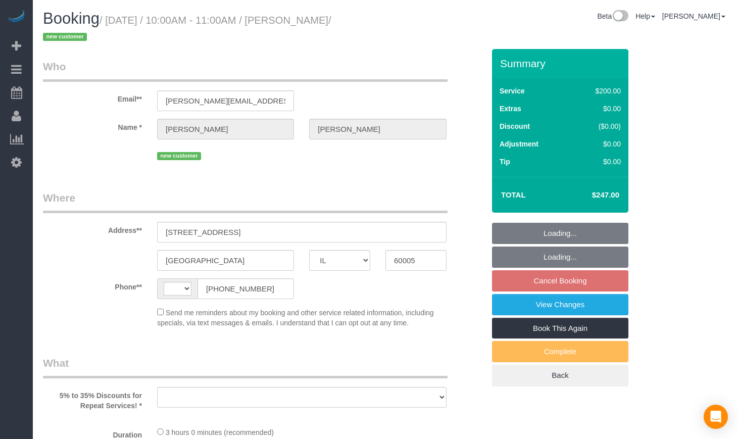
select select "number:58"
select select "number:139"
select select "number:107"
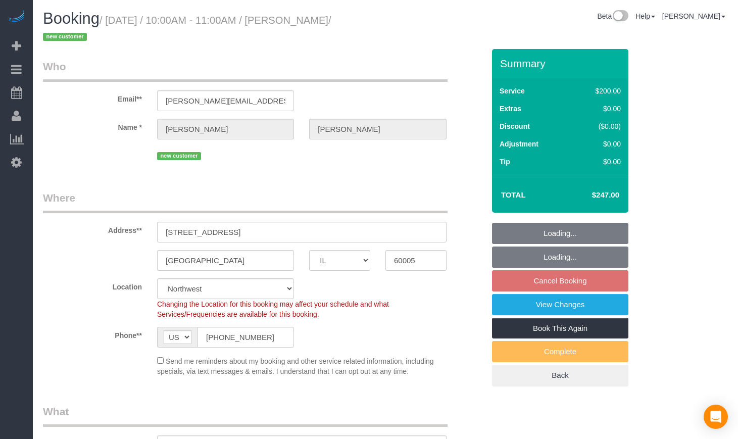
select select "object:895"
select select "512"
select select "3"
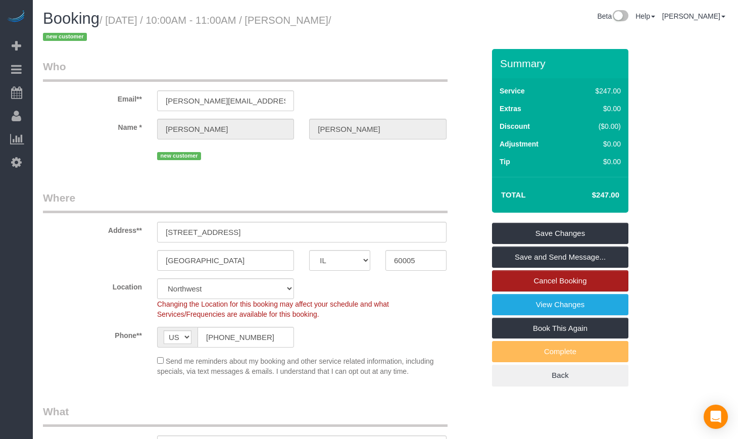
click at [551, 280] on link "Cancel Booking" at bounding box center [560, 280] width 136 height 21
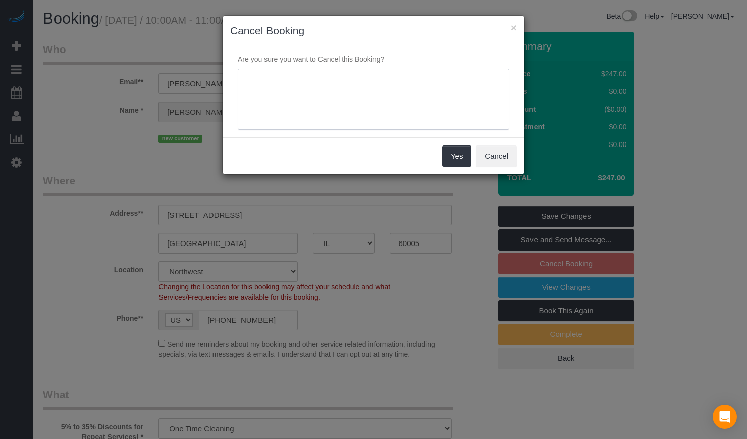
click at [356, 96] on textarea at bounding box center [374, 100] width 272 height 62
type textarea "Client is in the hospital for heart surgery."
click at [458, 156] on button "Yes" at bounding box center [456, 155] width 29 height 21
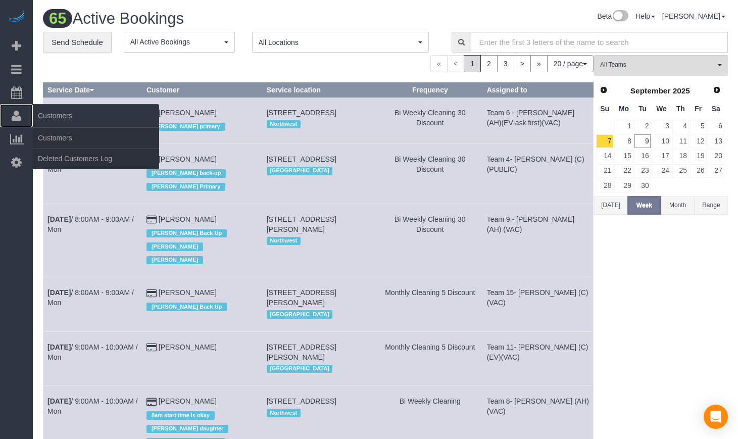
click at [84, 117] on span "Customers" at bounding box center [96, 115] width 126 height 23
click at [62, 135] on link "Customers" at bounding box center [96, 138] width 126 height 20
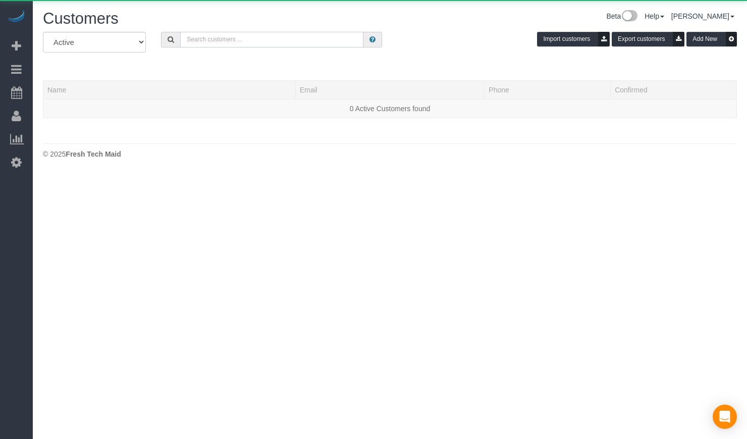
click at [232, 32] on input "text" at bounding box center [271, 40] width 183 height 16
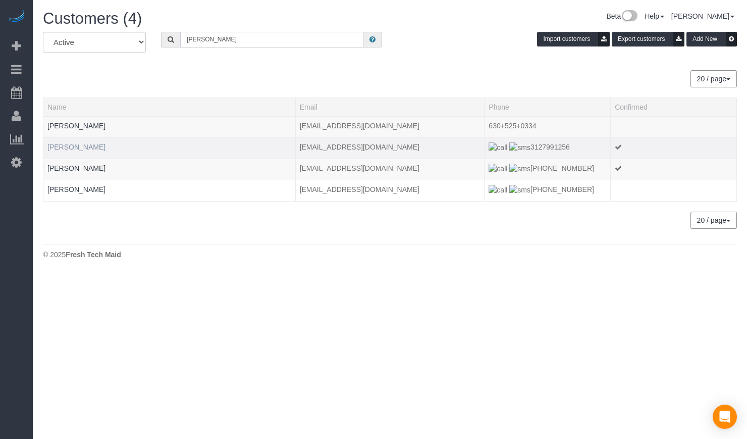
type input "[PERSON_NAME]"
click at [77, 146] on link "[PERSON_NAME]" at bounding box center [76, 147] width 58 height 8
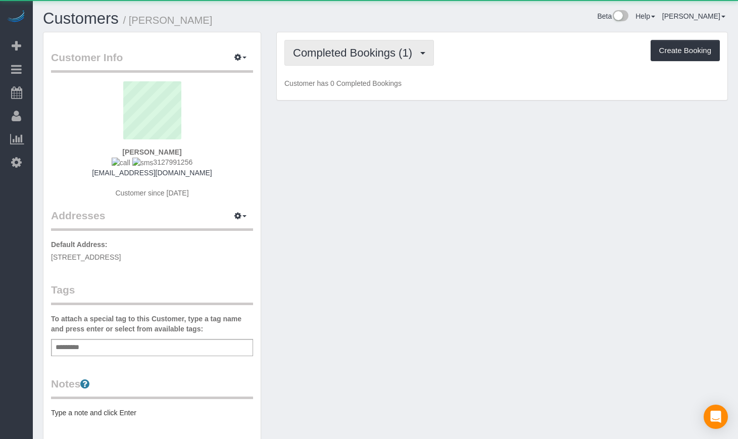
click at [298, 53] on span "Completed Bookings (1)" at bounding box center [355, 52] width 124 height 13
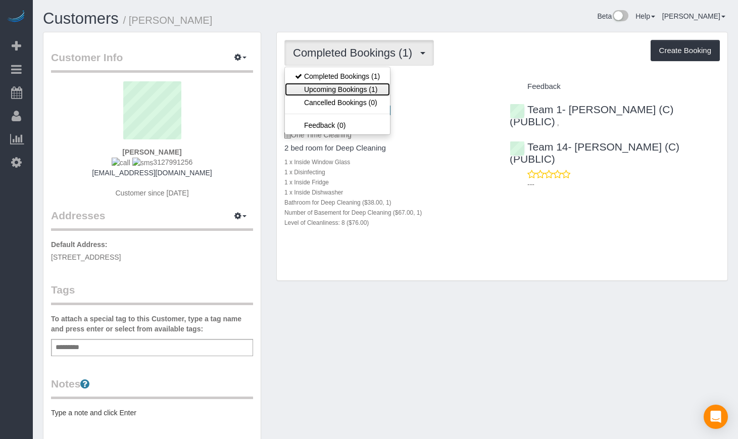
click at [328, 93] on link "Upcoming Bookings (1)" at bounding box center [337, 89] width 105 height 13
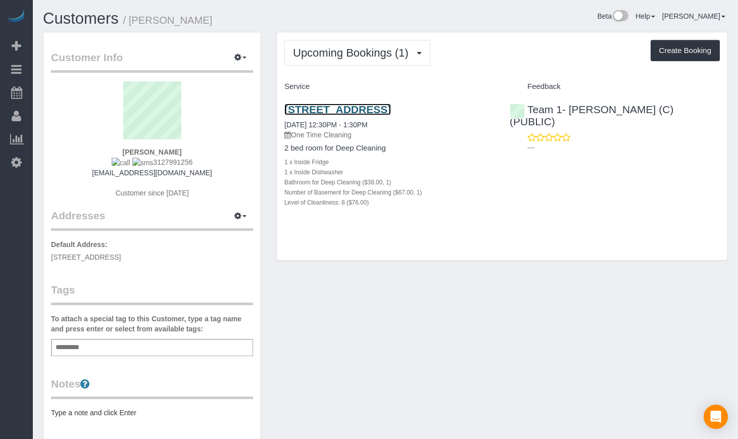
click at [367, 113] on link "[STREET_ADDRESS]" at bounding box center [337, 109] width 107 height 12
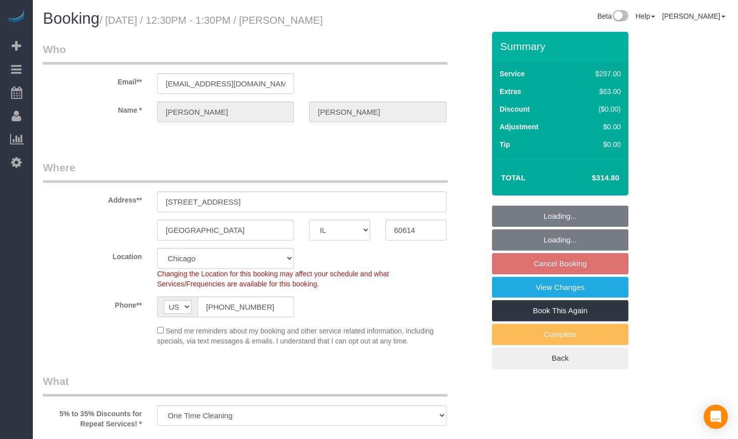
select select "IL"
select select "number:1"
select select "number:68"
select select "number:139"
select select "number:106"
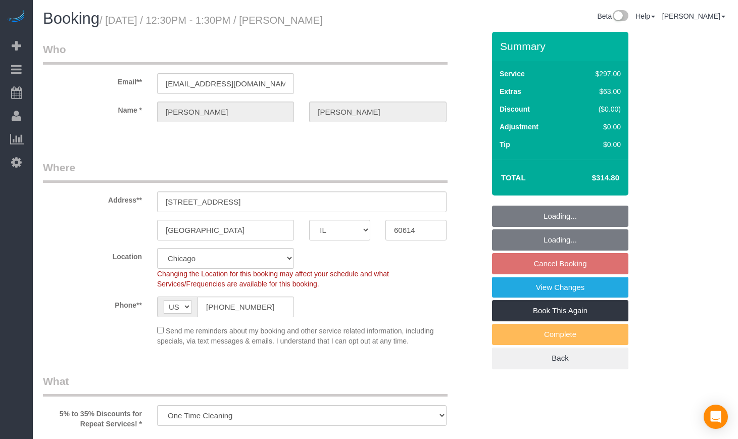
select select "string:fspay-5f182d03-466f-42fe-b688-c65ec231ece2"
select select "513"
select select "1"
select select "8"
select select "spot1"
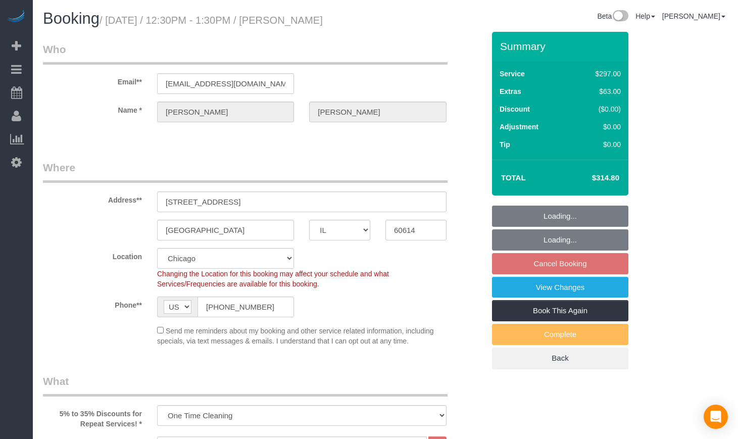
select select "object:1052"
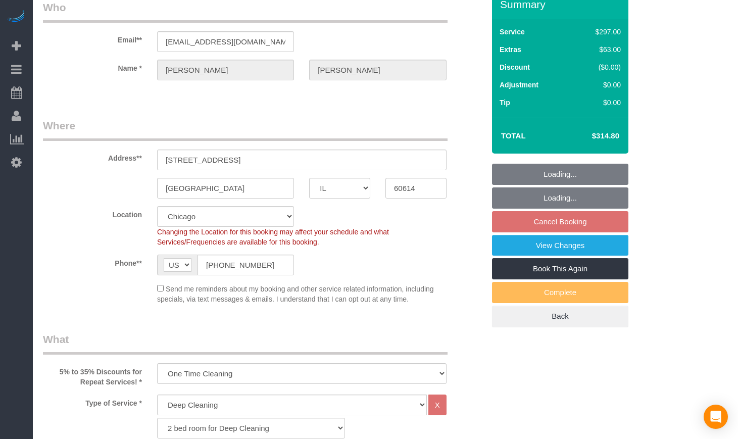
scroll to position [84, 0]
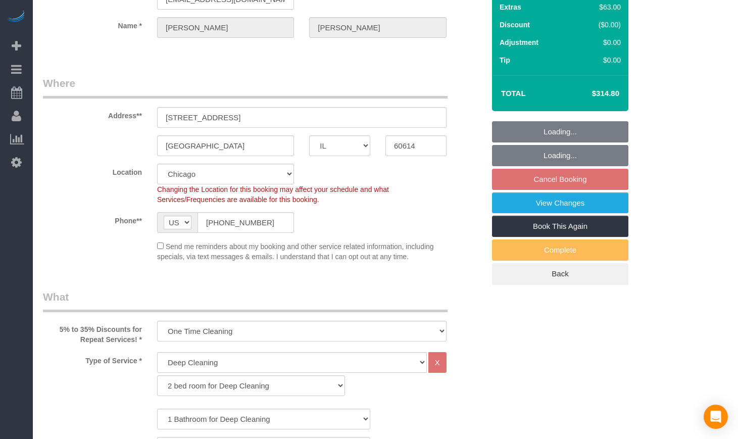
select select "1"
select select "8"
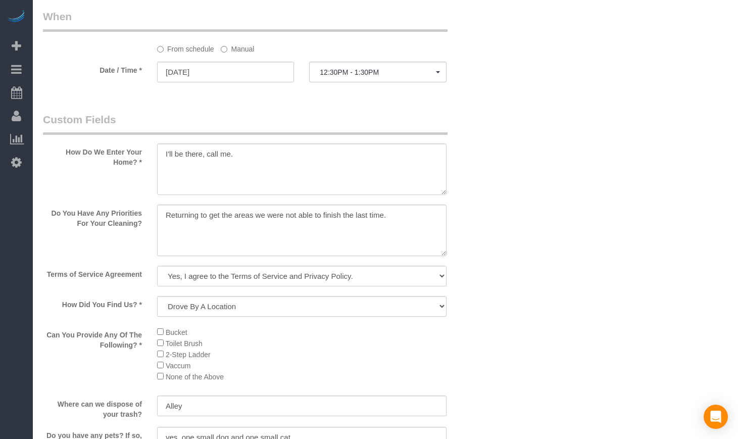
scroll to position [1094, 0]
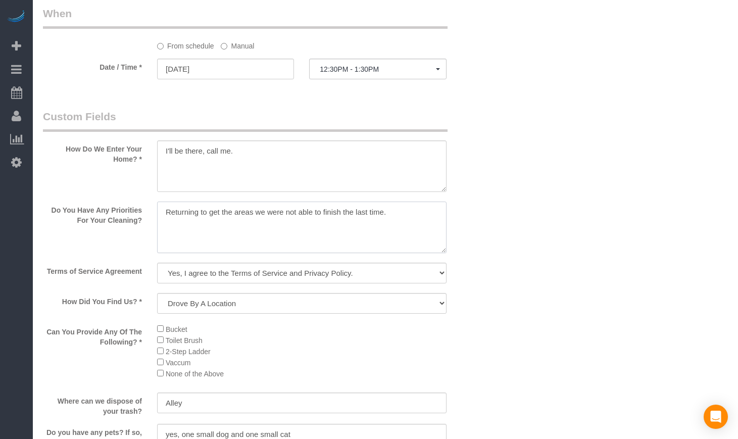
click at [293, 239] on textarea at bounding box center [301, 226] width 289 height 51
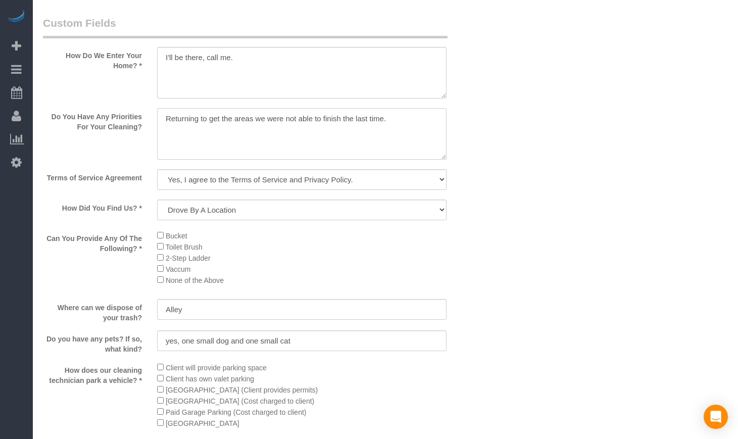
scroll to position [818, 0]
